Goal: Information Seeking & Learning: Learn about a topic

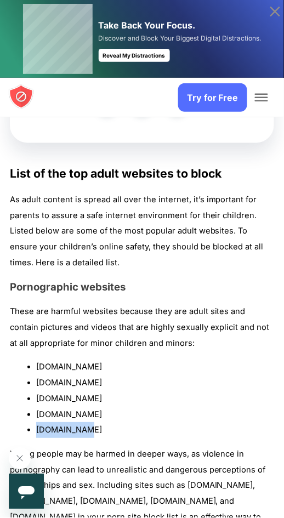
scroll to position [949, 0]
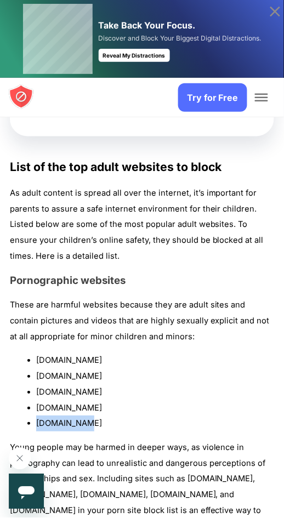
click at [61, 416] on li "[DOMAIN_NAME]" at bounding box center [155, 424] width 238 height 16
click at [39, 416] on li "[DOMAIN_NAME]" at bounding box center [155, 424] width 238 height 16
click at [163, 416] on li "[DOMAIN_NAME]" at bounding box center [155, 424] width 238 height 16
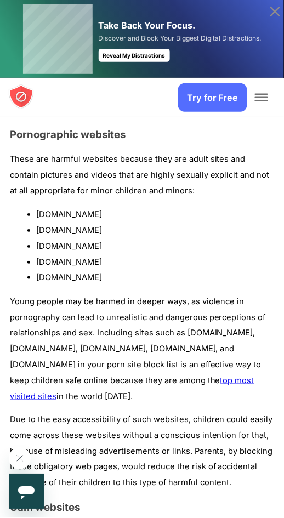
scroll to position [1096, 0]
click at [59, 269] on li "[DOMAIN_NAME]" at bounding box center [155, 277] width 238 height 16
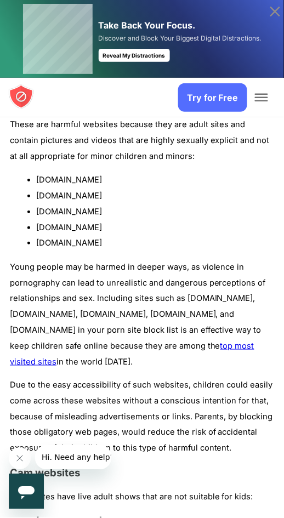
scroll to position [1074, 0]
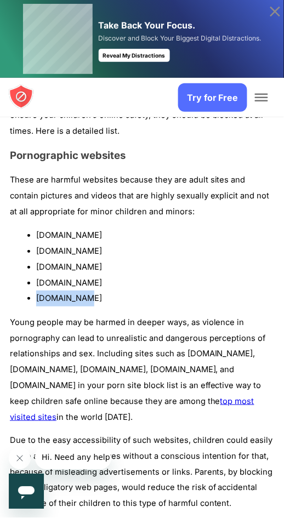
click at [55, 291] on li "[DOMAIN_NAME]" at bounding box center [155, 299] width 238 height 16
click at [58, 291] on li "[DOMAIN_NAME]" at bounding box center [155, 299] width 238 height 16
click at [59, 291] on li "[DOMAIN_NAME]" at bounding box center [155, 299] width 238 height 16
click at [276, 11] on icon at bounding box center [275, 12] width 10 height 10
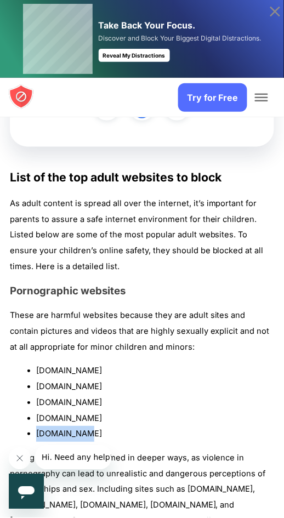
click at [157, 426] on li "[DOMAIN_NAME]" at bounding box center [155, 434] width 238 height 16
click at [61, 411] on li "[DOMAIN_NAME]" at bounding box center [155, 419] width 238 height 16
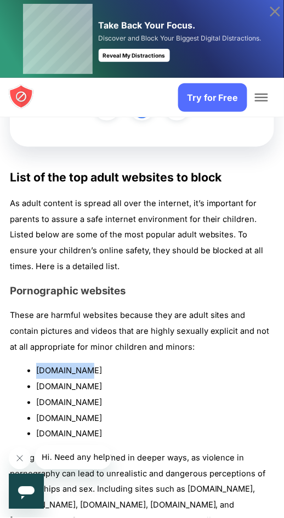
click at [165, 411] on li "[DOMAIN_NAME]" at bounding box center [155, 419] width 238 height 16
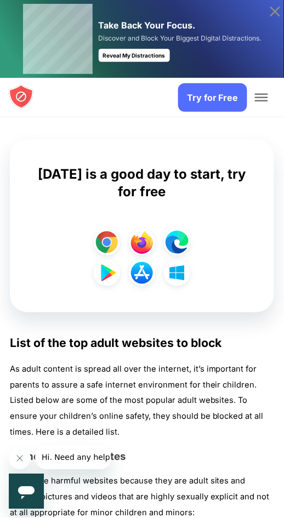
scroll to position [771, 0]
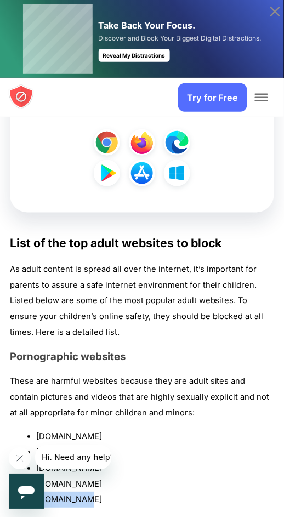
click at [166, 351] on h3 "Pornographic websites" at bounding box center [142, 357] width 264 height 13
